Goal: Task Accomplishment & Management: Use online tool/utility

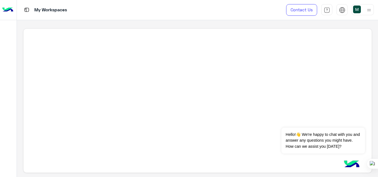
click at [192, 102] on div at bounding box center [197, 101] width 349 height 145
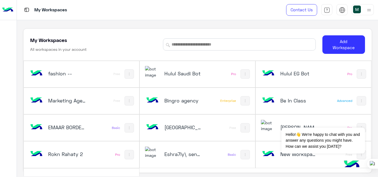
click at [170, 78] on div "Hulul Saudi Bot" at bounding box center [183, 74] width 38 height 8
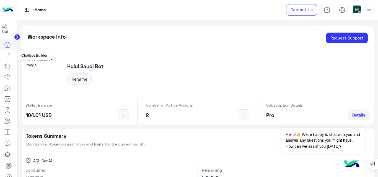
click at [10, 60] on link at bounding box center [7, 55] width 15 height 11
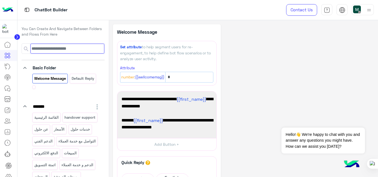
click at [66, 47] on input at bounding box center [67, 49] width 74 height 10
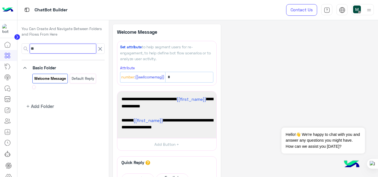
type input "*"
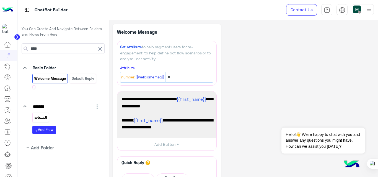
click at [49, 116] on div "المبيعات" at bounding box center [40, 118] width 17 height 10
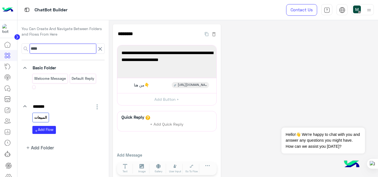
click at [85, 50] on input "****" at bounding box center [63, 49] width 67 height 10
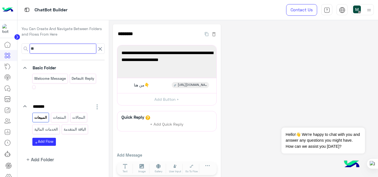
type input "*"
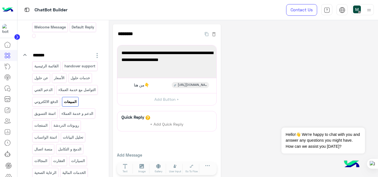
scroll to position [52, 0]
click at [60, 93] on p "التواصل مع خدمة العملاء" at bounding box center [77, 90] width 38 height 6
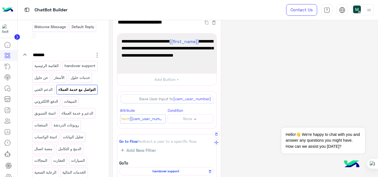
scroll to position [11, 0]
click at [165, 66] on span "نورتنا يا {{first_name}} 👋، إذا كانت تواجهك مشكلة، من فضلك اكتب الاسم ورقم للتو…" at bounding box center [167, 52] width 91 height 28
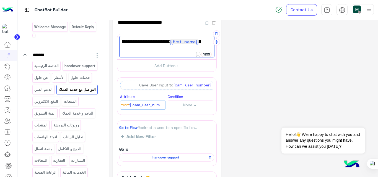
scroll to position [0, 0]
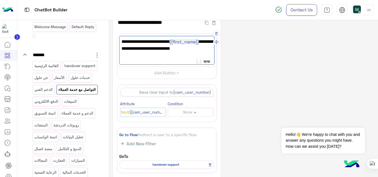
type textarea "**********"
click at [283, 59] on div "**********" at bounding box center [243, 131] width 261 height 236
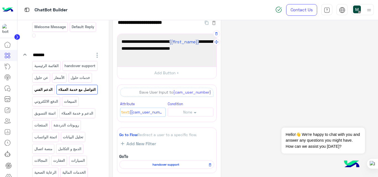
click at [53, 92] on p "الدعم الفني" at bounding box center [43, 90] width 19 height 6
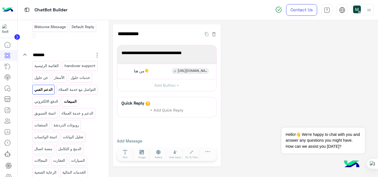
click at [68, 105] on p "المبيعات" at bounding box center [71, 102] width 14 height 6
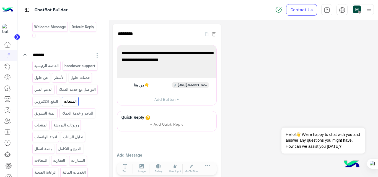
click at [57, 143] on div "القائمة الرئيسية handover support عن حلول الأسعار خدمات حلول الدعم الفني التواص…" at bounding box center [66, 168] width 68 height 214
click at [60, 118] on div "الدعم و خدمة العملاء" at bounding box center [78, 113] width 36 height 10
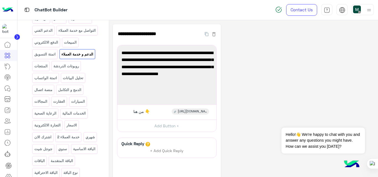
scroll to position [111, 0]
click at [57, 140] on p "خدمة العملاء 2" at bounding box center [68, 137] width 23 height 6
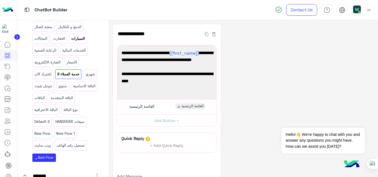
scroll to position [174, 0]
click at [61, 125] on p "مبيعات HANDOVER" at bounding box center [70, 121] width 30 height 6
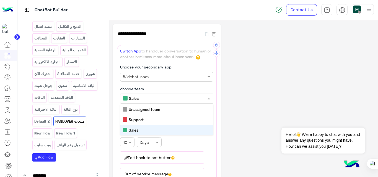
click at [139, 94] on div "Only members with chosen team reply Sales" at bounding box center [166, 99] width 93 height 10
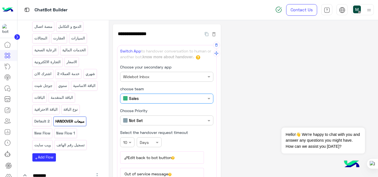
click at [139, 94] on div "Only members with chosen team reply Sales" at bounding box center [166, 99] width 93 height 10
click at [161, 160] on button "Edit back to bot button" at bounding box center [162, 158] width 84 height 12
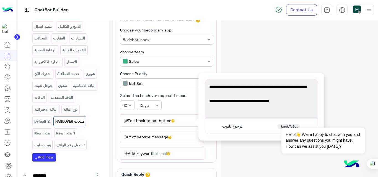
scroll to position [37, 0]
click at [159, 139] on button "Out of service message" at bounding box center [162, 137] width 84 height 12
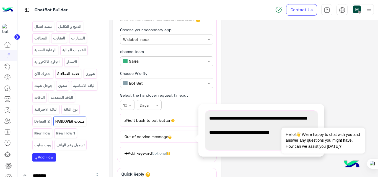
click at [57, 77] on p "خدمة العملاء 2" at bounding box center [68, 74] width 23 height 6
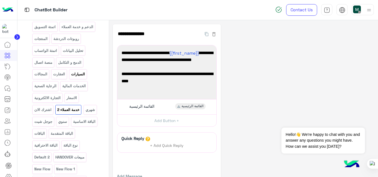
scroll to position [138, 0]
click at [61, 30] on p "الدعم و خدمة العملاء" at bounding box center [77, 27] width 33 height 6
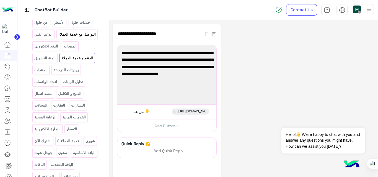
scroll to position [107, 0]
click at [58, 38] on p "التواصل مع خدمة العملاء" at bounding box center [77, 35] width 38 height 6
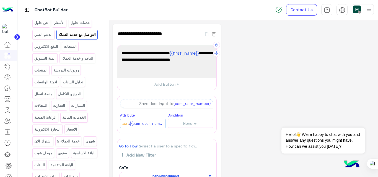
click at [164, 63] on span "نورتنا يا {{first_name}} 👋، برجاء أرسال رقم الهاتف وسوف يتم التواص معك في اقرب …" at bounding box center [167, 57] width 91 height 14
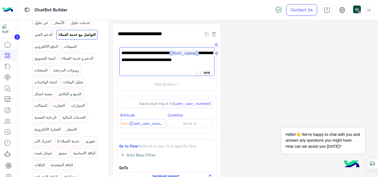
type textarea "**********"
click at [301, 105] on div "**********" at bounding box center [243, 142] width 261 height 236
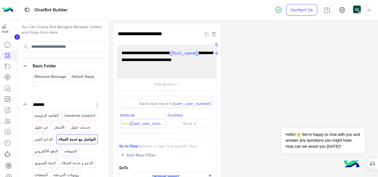
scroll to position [0, 0]
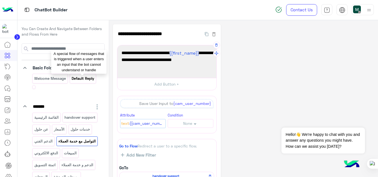
click at [81, 76] on p "Default reply" at bounding box center [82, 79] width 23 height 6
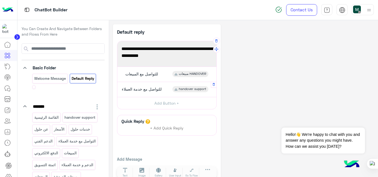
click at [146, 90] on span "للتواصل مع خدمة العملاء" at bounding box center [142, 89] width 40 height 5
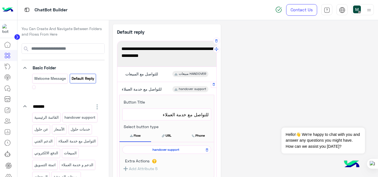
click at [187, 118] on div "للتواصل مع خدمة العملاء" at bounding box center [167, 115] width 88 height 12
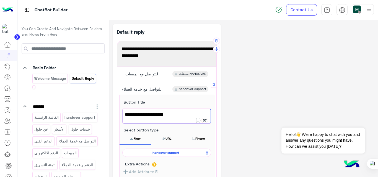
click at [187, 117] on span "للتواصل مع خدمة العملاء" at bounding box center [167, 114] width 84 height 7
type textarea "**********"
click at [263, 105] on div "**********" at bounding box center [243, 148] width 261 height 249
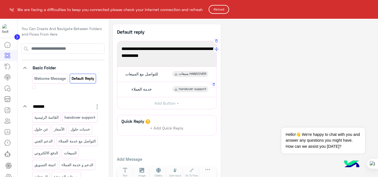
click at [220, 10] on button "Reload" at bounding box center [219, 9] width 20 height 9
